Goal: Communication & Community: Answer question/provide support

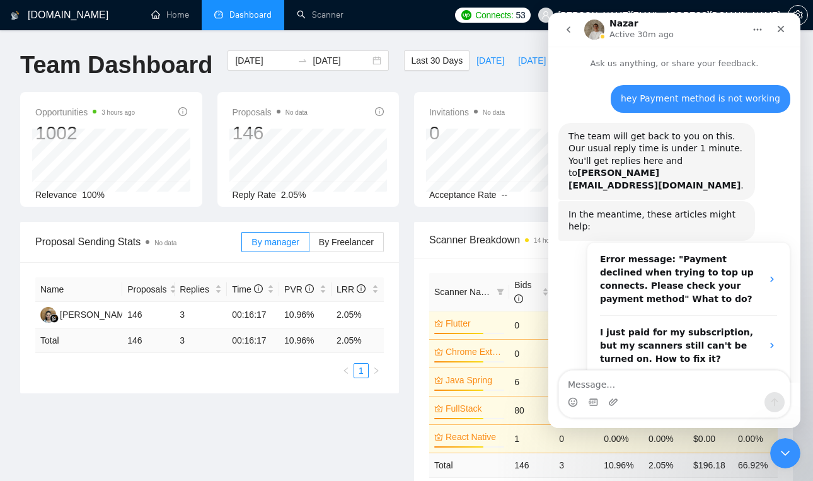
scroll to position [2, 0]
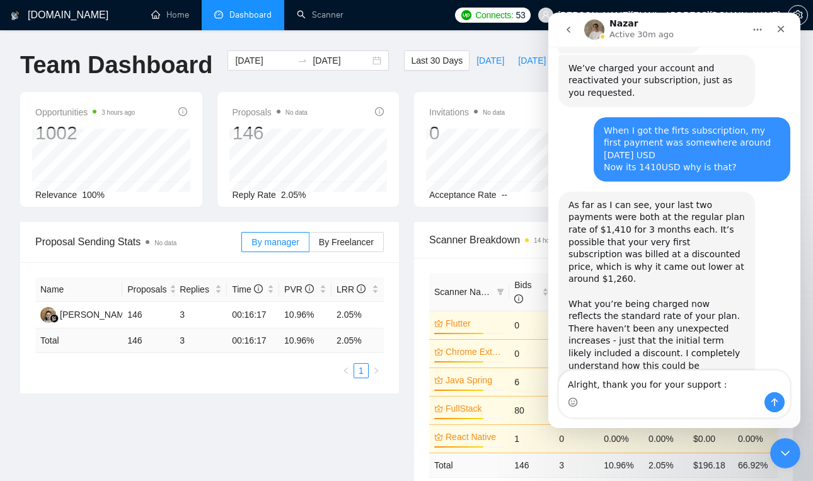
type textarea "Alright, thank you for your support :)"
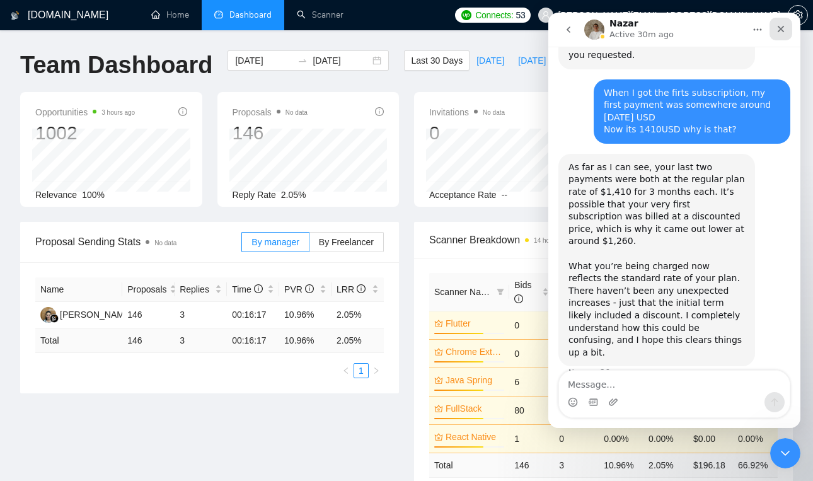
click at [785, 23] on div "Close" at bounding box center [780, 29] width 23 height 23
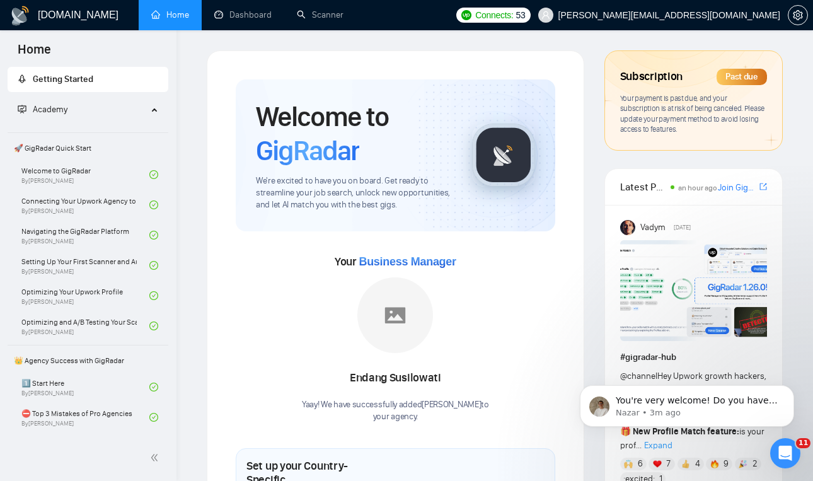
scroll to position [1335, 0]
click at [782, 447] on icon "Open Intercom Messenger" at bounding box center [783, 451] width 21 height 21
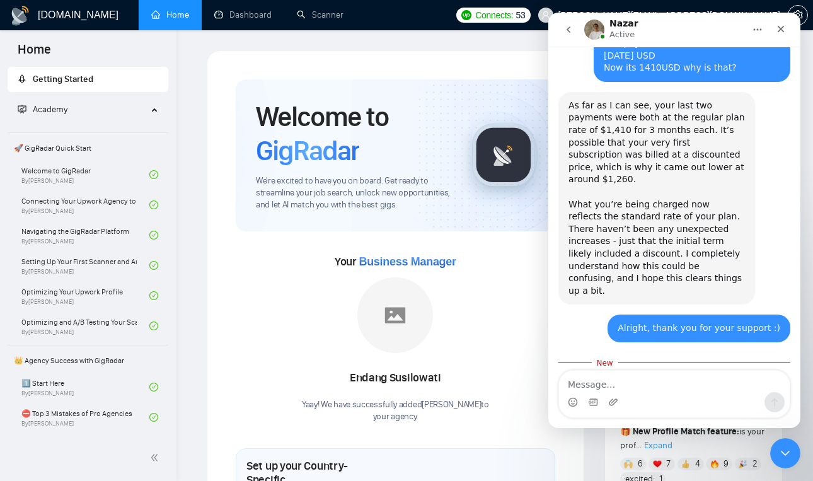
scroll to position [1356, 0]
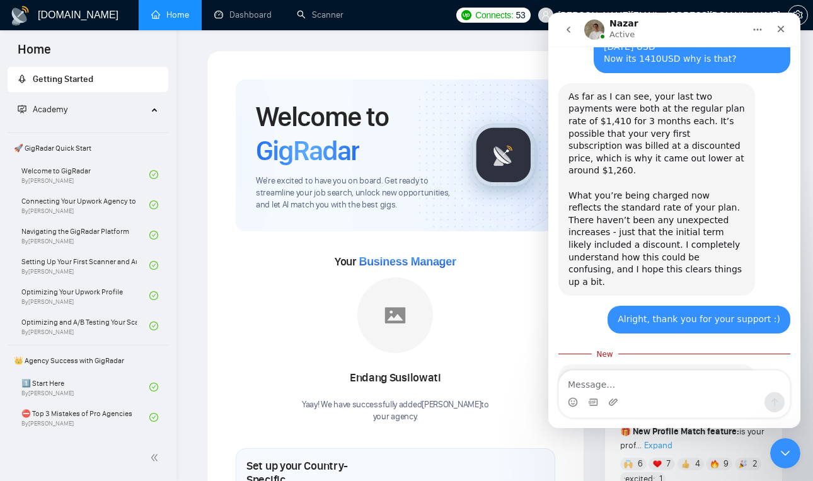
click at [666, 386] on textarea "Message…" at bounding box center [674, 380] width 231 height 21
click at [661, 386] on textarea "is there a way I can get 1260$ price for future" at bounding box center [674, 380] width 231 height 21
click at [622, 388] on textarea "is there a way I can get 1260$ price for future" at bounding box center [674, 380] width 231 height 21
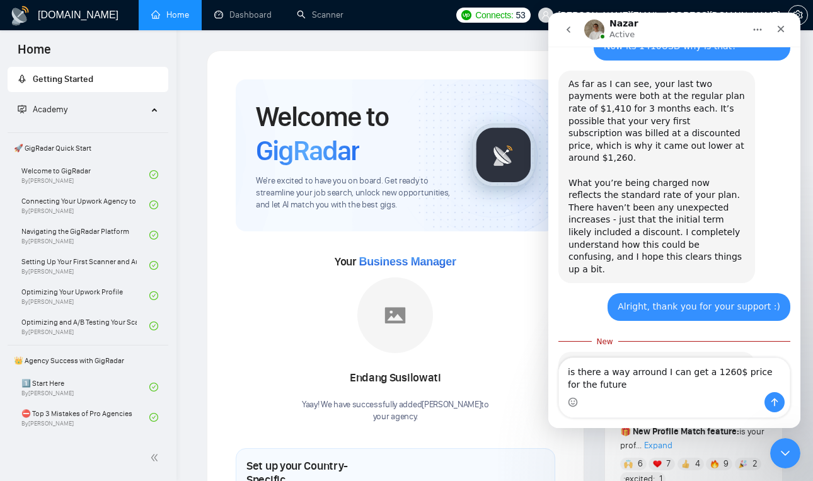
click at [600, 385] on textarea "is there a way arround I can get a 1260$ price for the future" at bounding box center [674, 375] width 231 height 34
type textarea "Is there a way arround I can get a 1260$ price for the future payments"
click at [772, 401] on icon "Send a message…" at bounding box center [774, 402] width 10 height 10
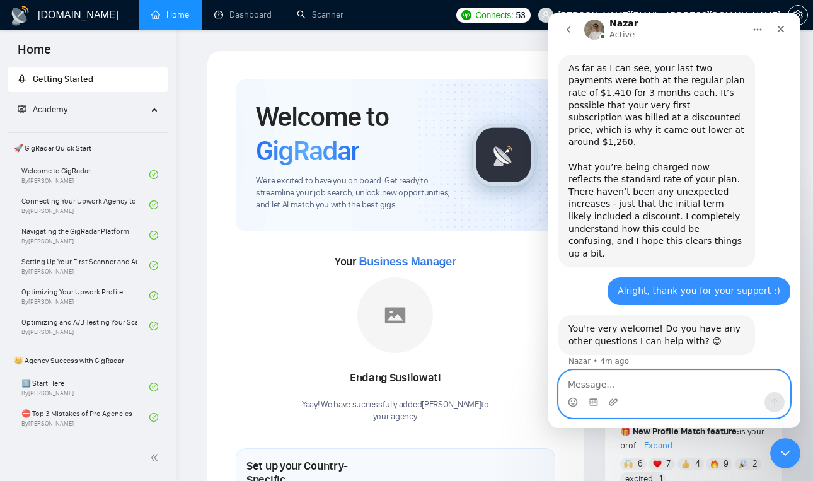
scroll to position [1384, 0]
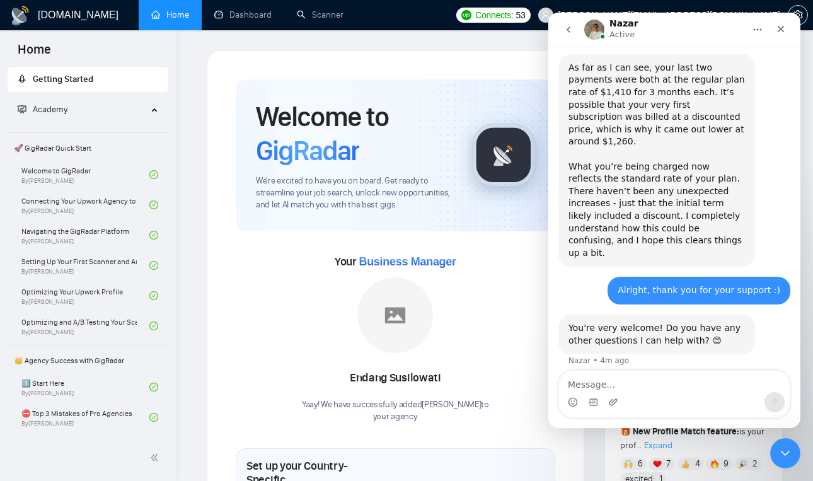
click at [182, 9] on link "Home" at bounding box center [170, 14] width 38 height 11
click at [787, 30] on div "Close" at bounding box center [780, 29] width 23 height 23
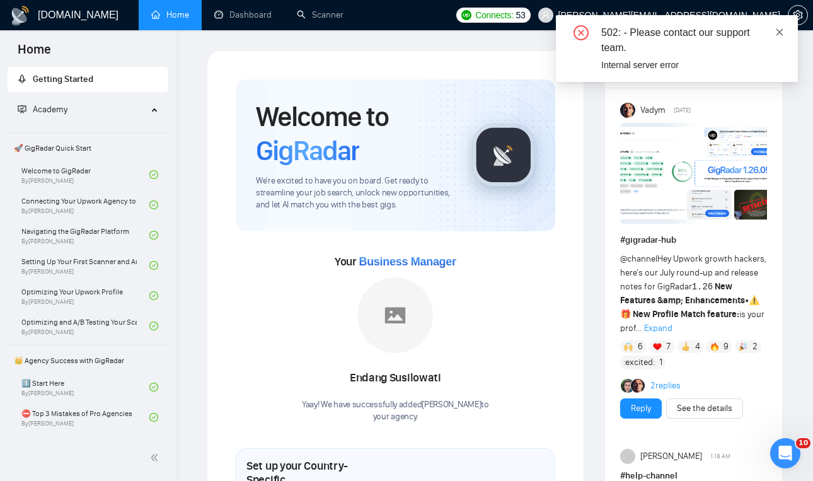
click at [783, 33] on icon "close" at bounding box center [779, 32] width 9 height 9
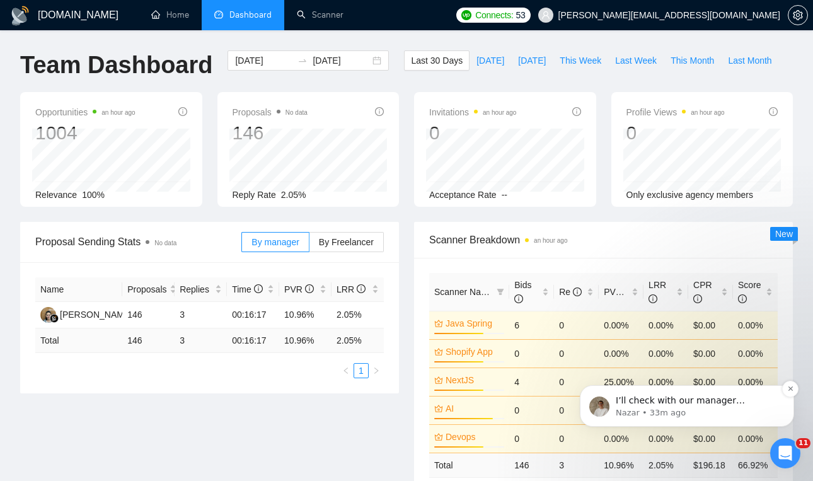
click at [749, 409] on p "Nazar • 33m ago" at bounding box center [696, 412] width 163 height 11
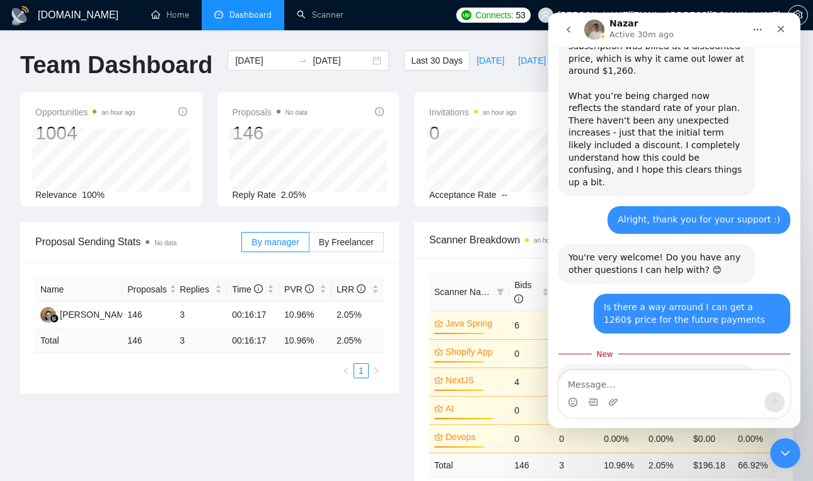
scroll to position [1455, 0]
type textarea "Thanks Alot"
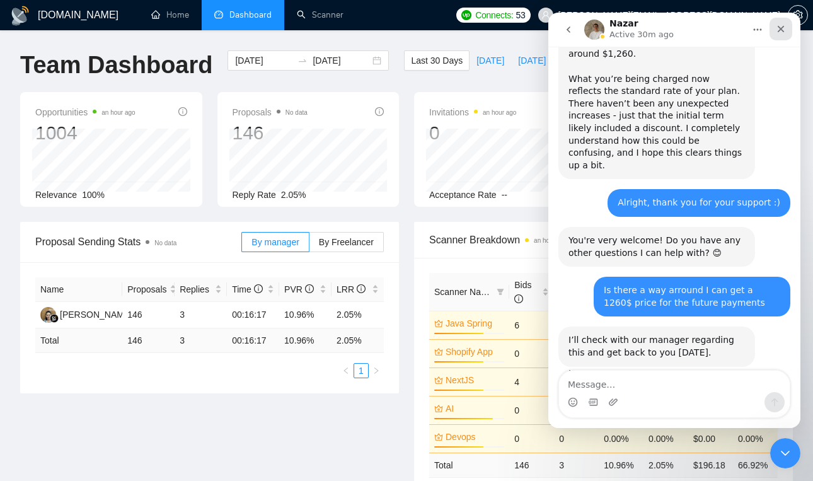
click at [784, 27] on icon "Close" at bounding box center [780, 29] width 10 height 10
